Goal: Task Accomplishment & Management: Complete application form

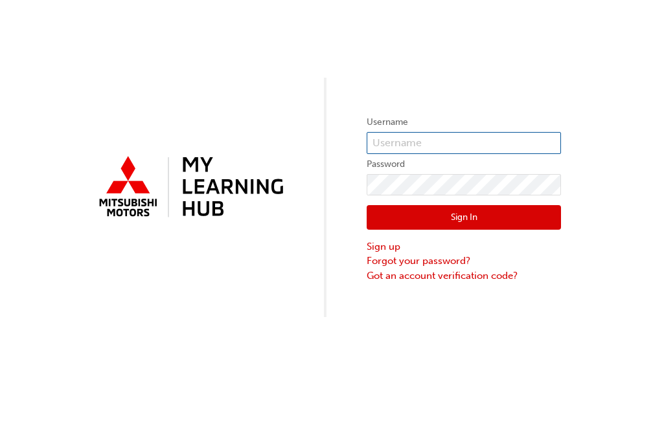
click at [420, 144] on input "text" at bounding box center [463, 143] width 194 height 22
click at [394, 148] on input "text" at bounding box center [463, 143] width 194 height 22
type input "btmcgraham"
